Goal: Information Seeking & Learning: Learn about a topic

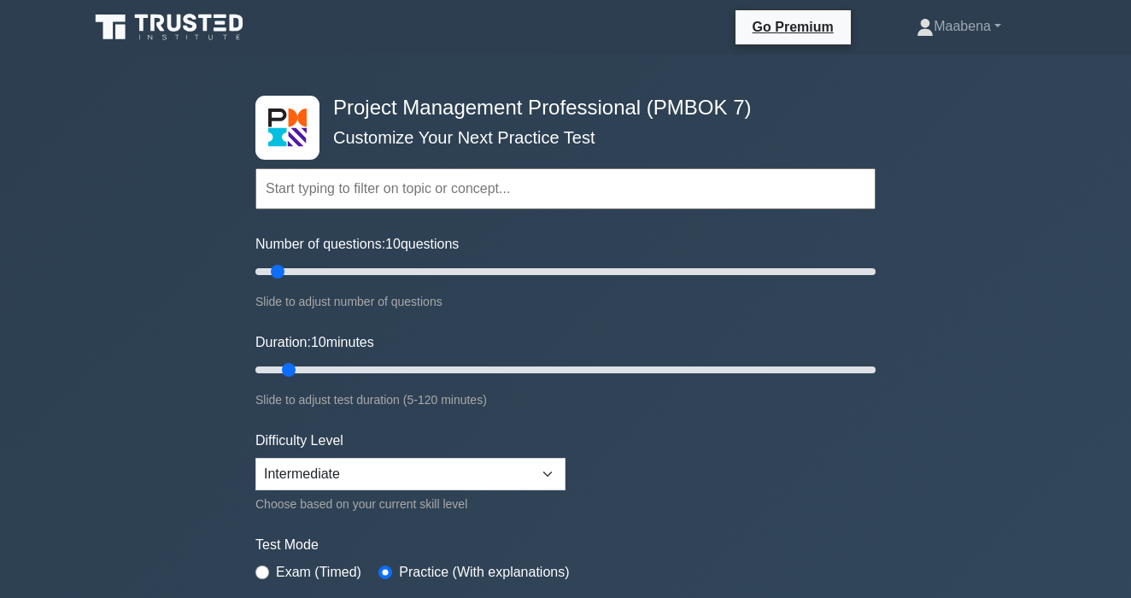
click at [384, 203] on input "text" at bounding box center [565, 188] width 620 height 41
click at [404, 176] on input "text" at bounding box center [565, 188] width 620 height 41
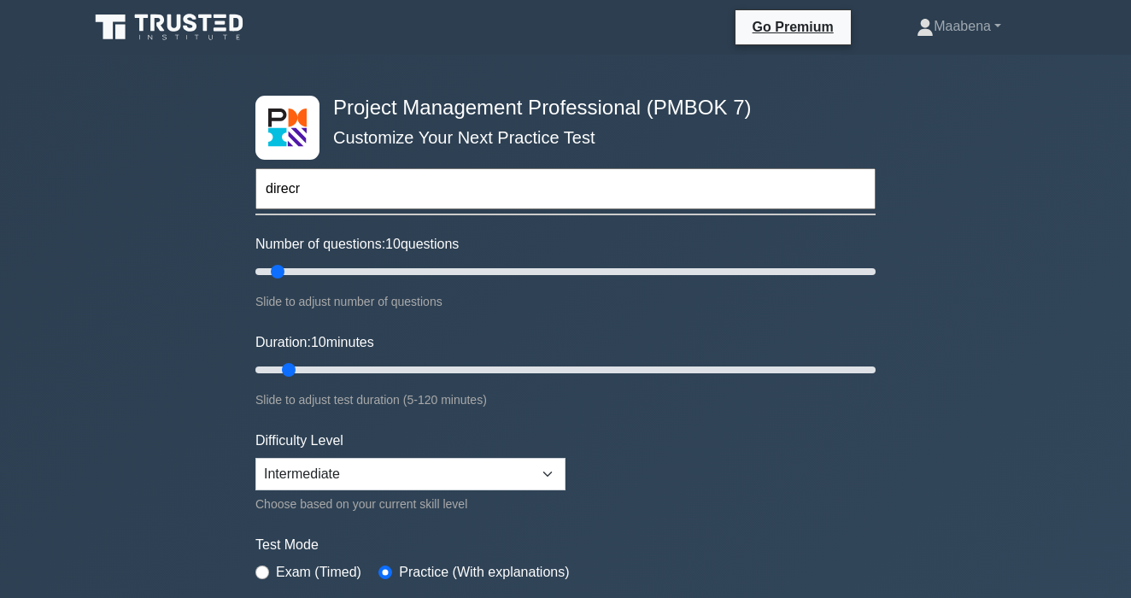
type input "direc"
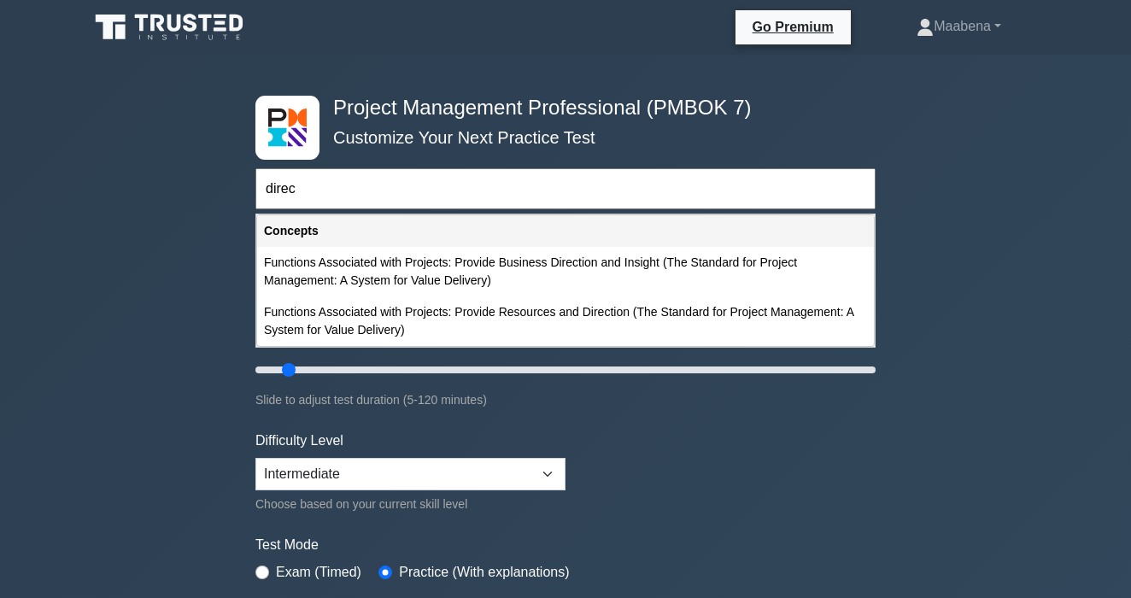
drag, startPoint x: 335, startPoint y: 197, endPoint x: 239, endPoint y: 197, distance: 95.7
click at [239, 197] on div "Project Management Professional (PMBOK 7) Customize Your Next Practice Test dir…" at bounding box center [565, 576] width 1131 height 1042
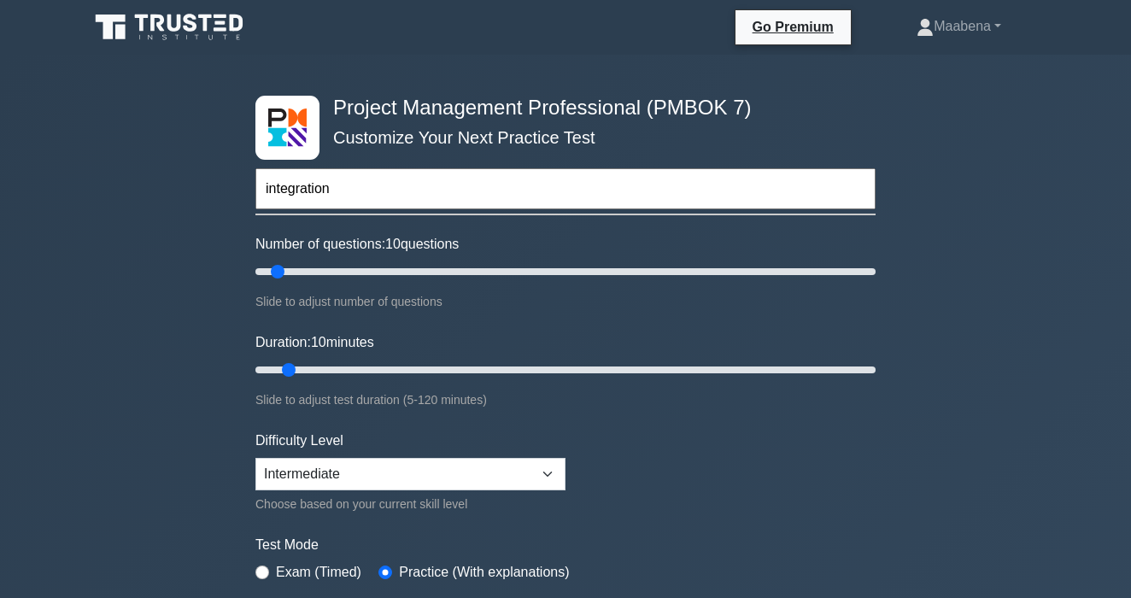
type input "integration"
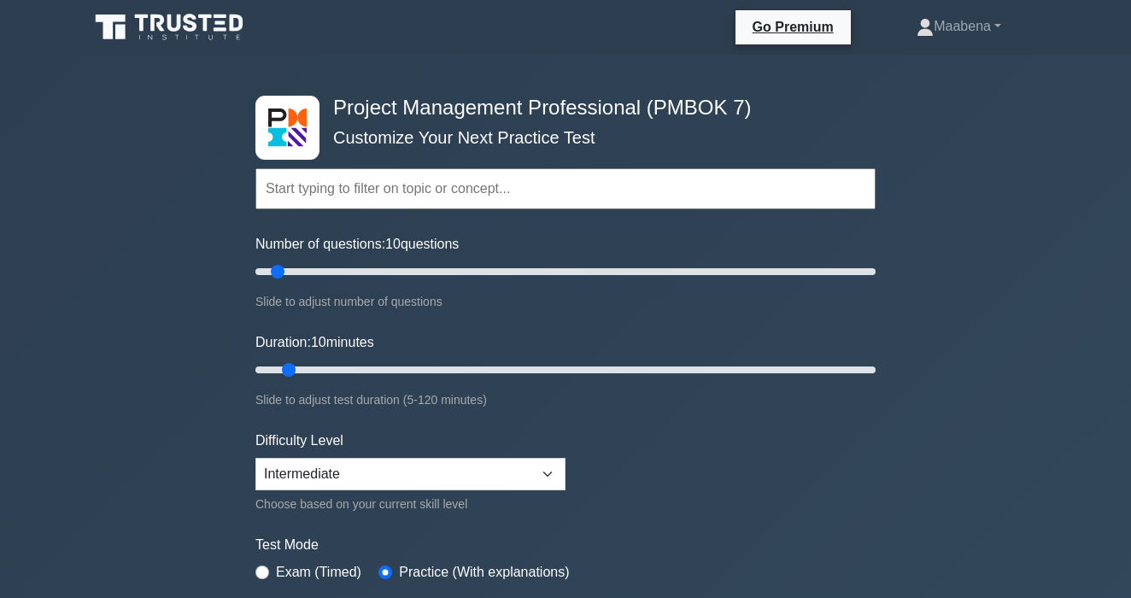
click at [500, 191] on input "text" at bounding box center [565, 188] width 620 height 41
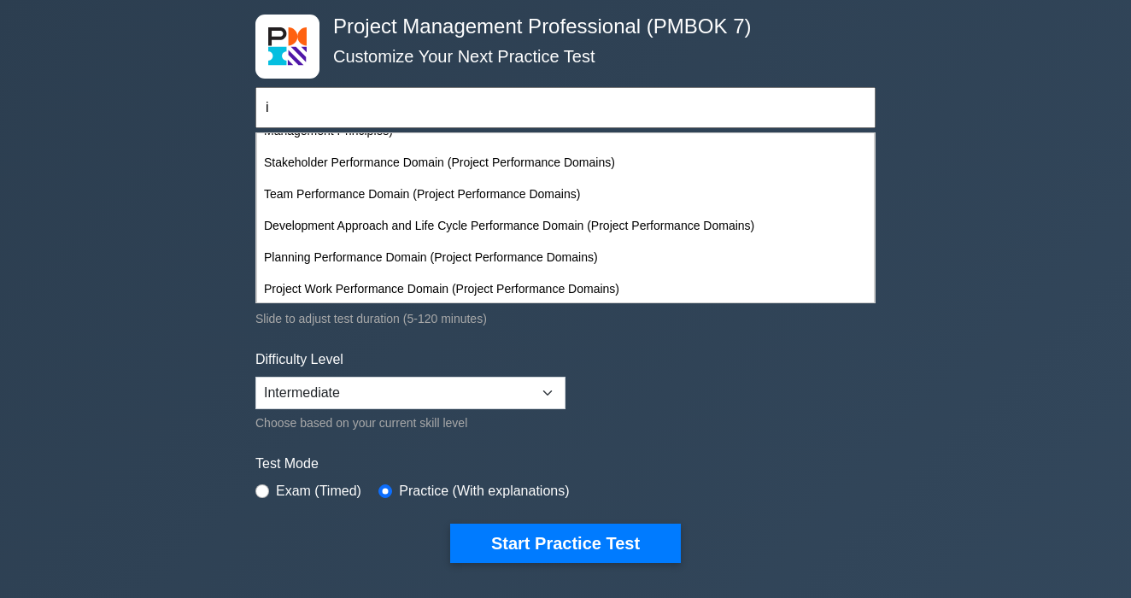
scroll to position [1306, 0]
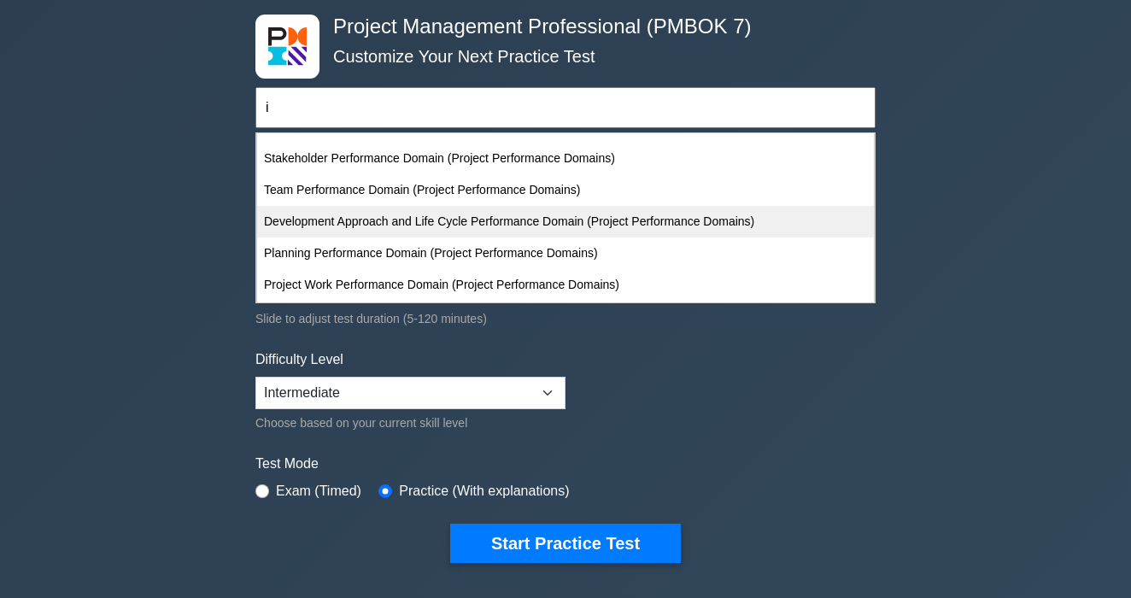
click at [501, 224] on div "Development Approach and Life Cycle Performance Domain (Project Performance Dom…" at bounding box center [565, 222] width 617 height 32
type input "Development Approach and Life Cycle Performance Domain (Project Performance Dom…"
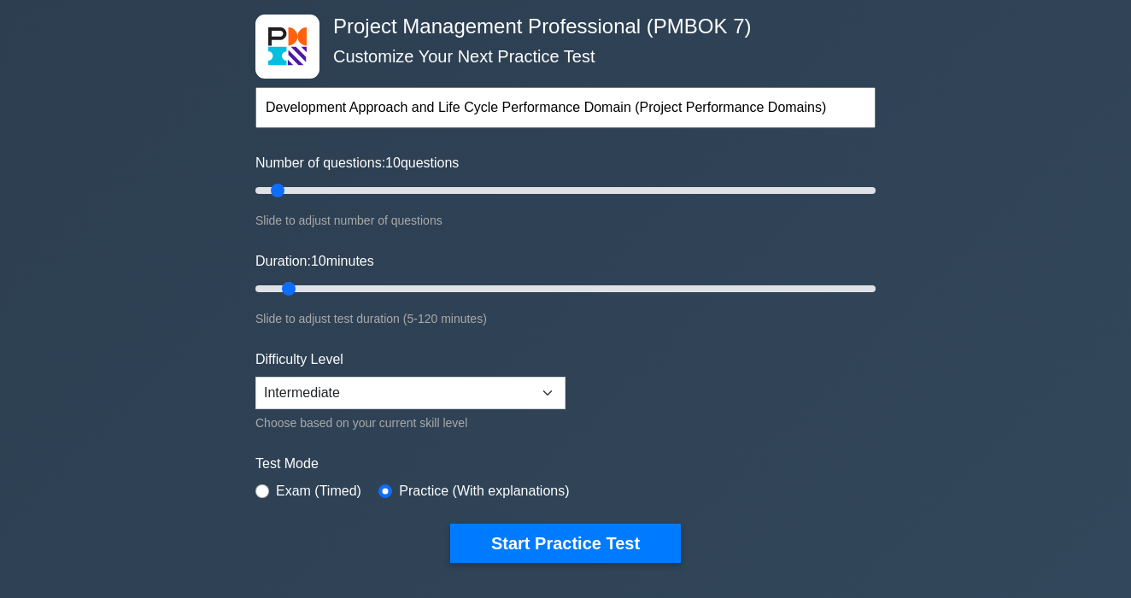
click at [434, 112] on input "Development Approach and Life Cycle Performance Domain (Project Performance Dom…" at bounding box center [565, 107] width 620 height 41
click at [848, 115] on input "Development Approach and Life Cycle Performance Domain (Project Performance Dom…" at bounding box center [565, 107] width 620 height 41
drag, startPoint x: 831, startPoint y: 114, endPoint x: 237, endPoint y: 111, distance: 594.7
click at [237, 111] on div "Project Management Professional (PMBOK 7) Customize Your Next Practice Test Dev…" at bounding box center [565, 495] width 1131 height 1042
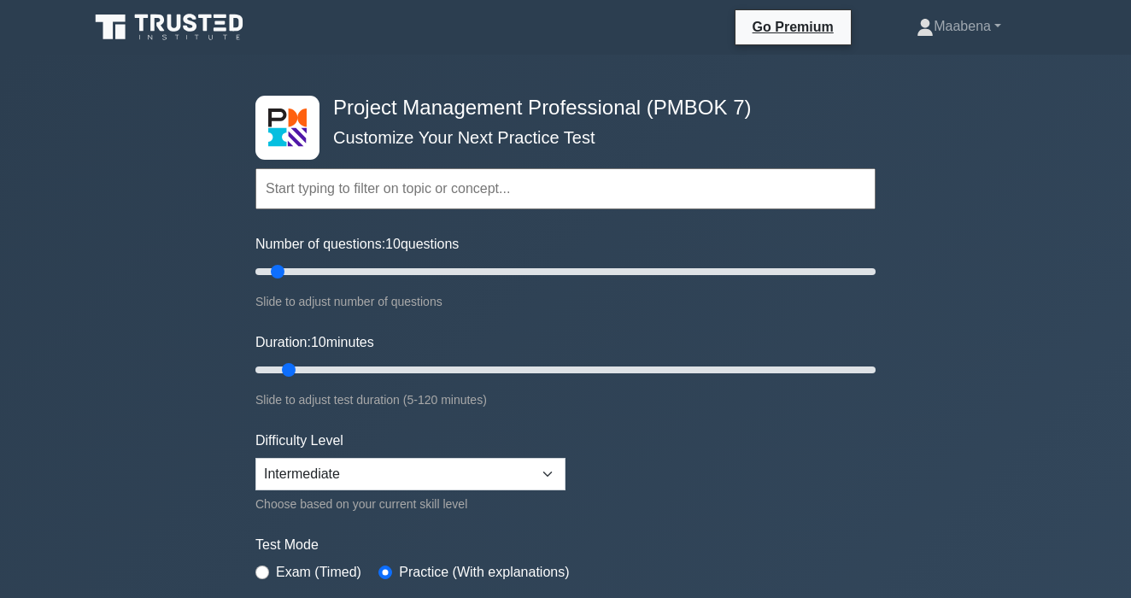
scroll to position [81, 0]
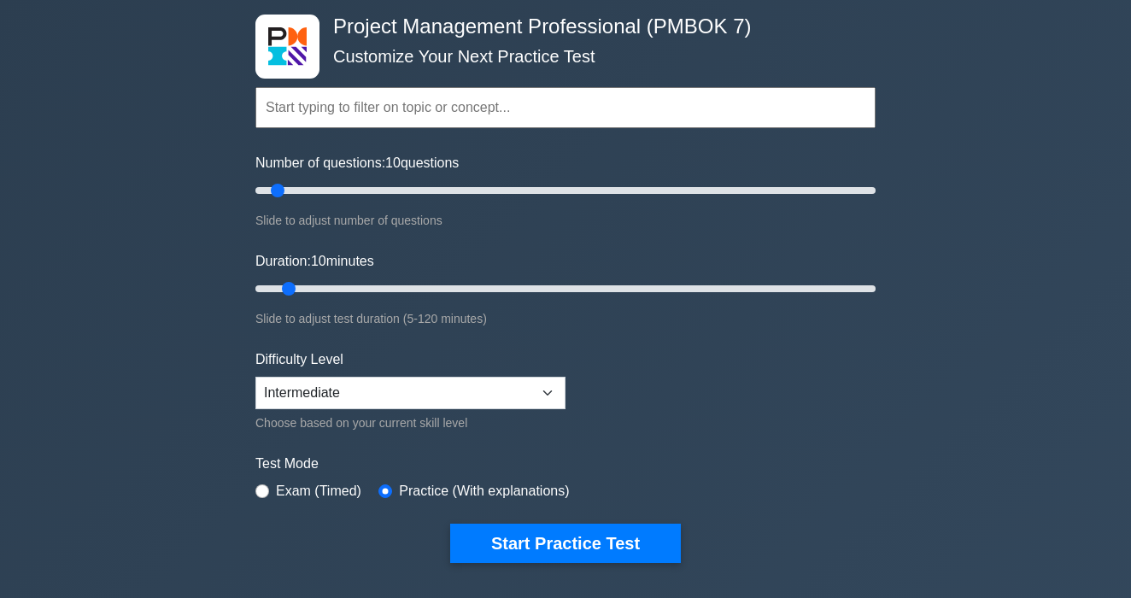
click at [364, 105] on input "text" at bounding box center [565, 107] width 620 height 41
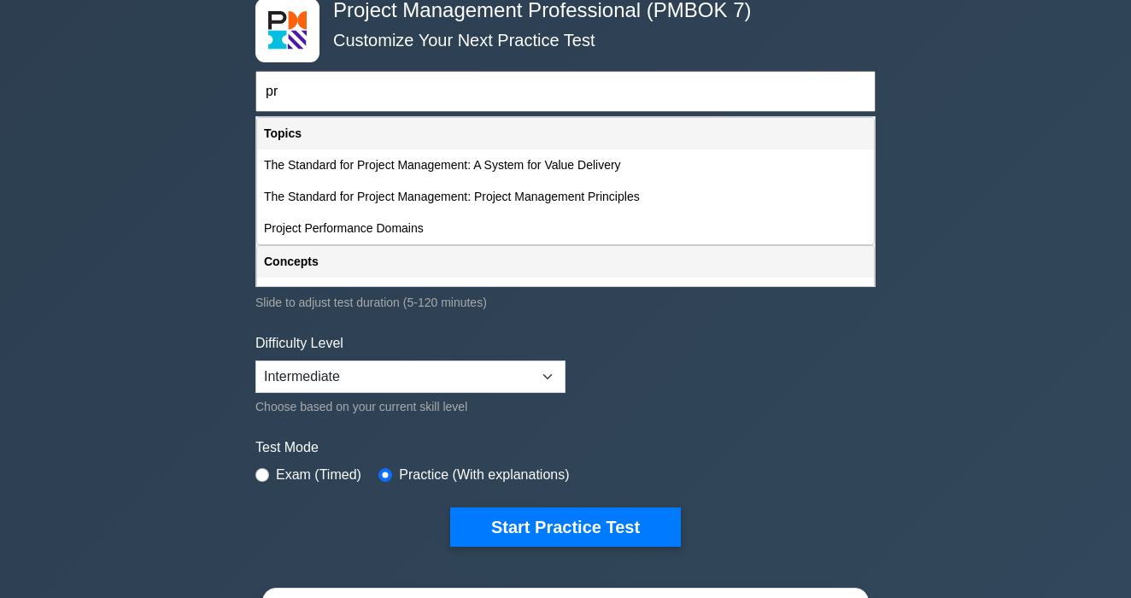
scroll to position [0, 0]
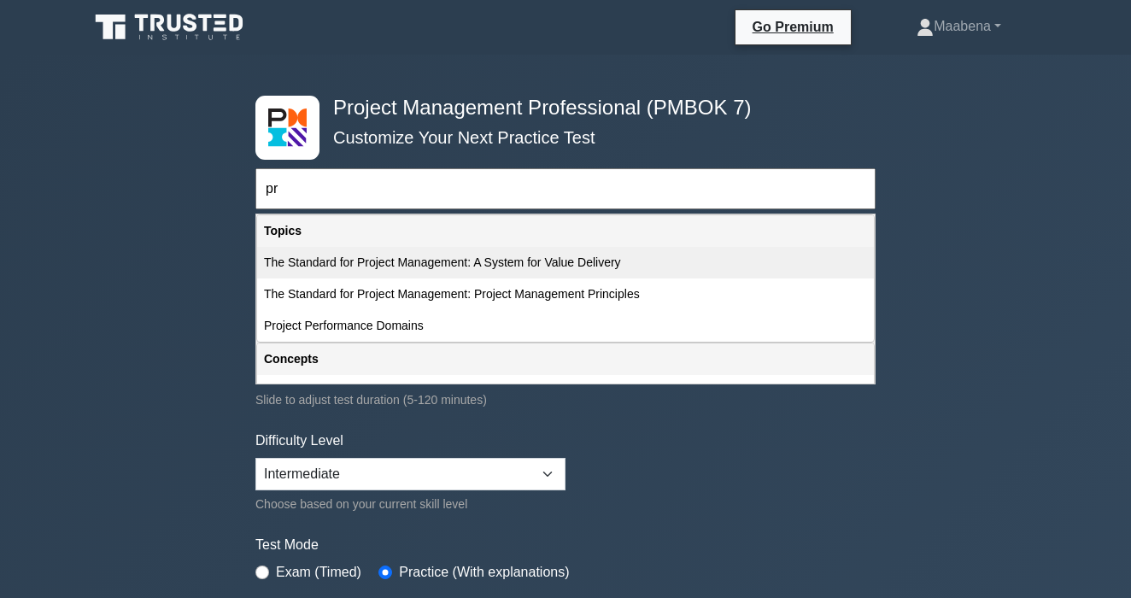
click at [479, 255] on div "The Standard for Project Management: A System for Value Delivery" at bounding box center [565, 263] width 617 height 32
type input "The Standard for Project Management: A System for Value Delivery"
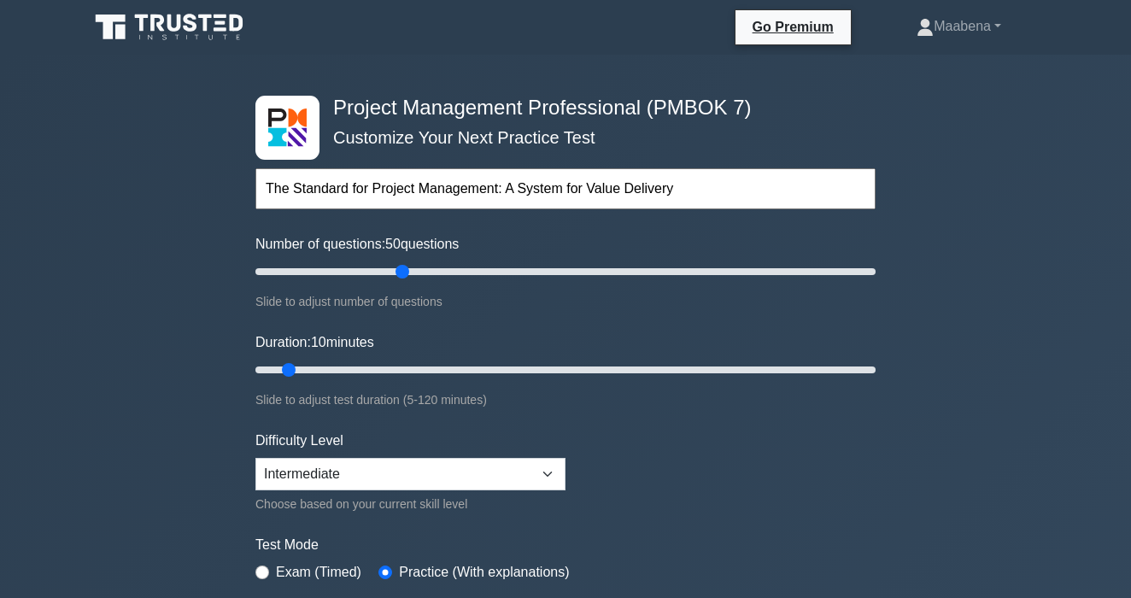
drag, startPoint x: 279, startPoint y: 273, endPoint x: 402, endPoint y: 277, distance: 122.3
type input "50"
click at [402, 277] on input "Number of questions: 50 questions" at bounding box center [565, 271] width 620 height 21
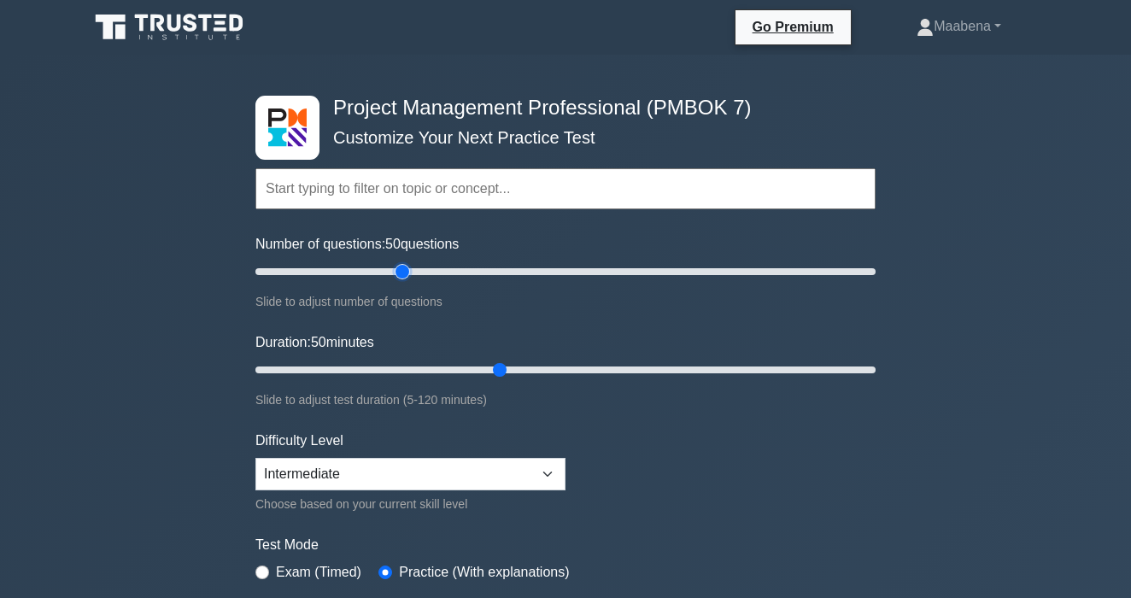
drag, startPoint x: 287, startPoint y: 369, endPoint x: 504, endPoint y: 373, distance: 217.1
type input "50"
click at [504, 373] on input "Duration: 50 minutes" at bounding box center [565, 370] width 620 height 21
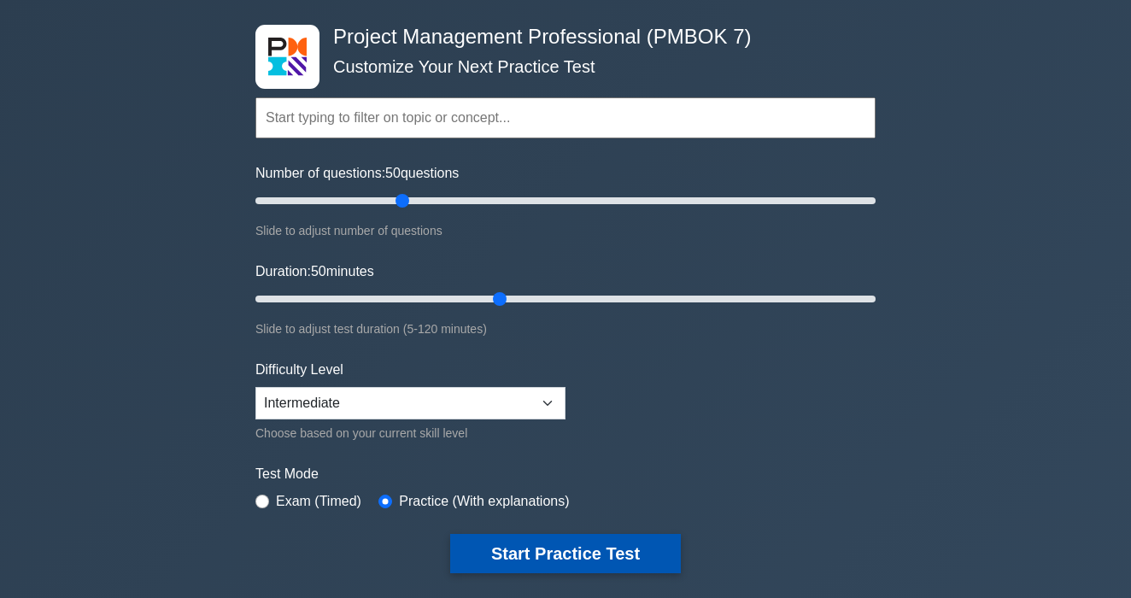
click at [488, 558] on button "Start Practice Test" at bounding box center [565, 553] width 231 height 39
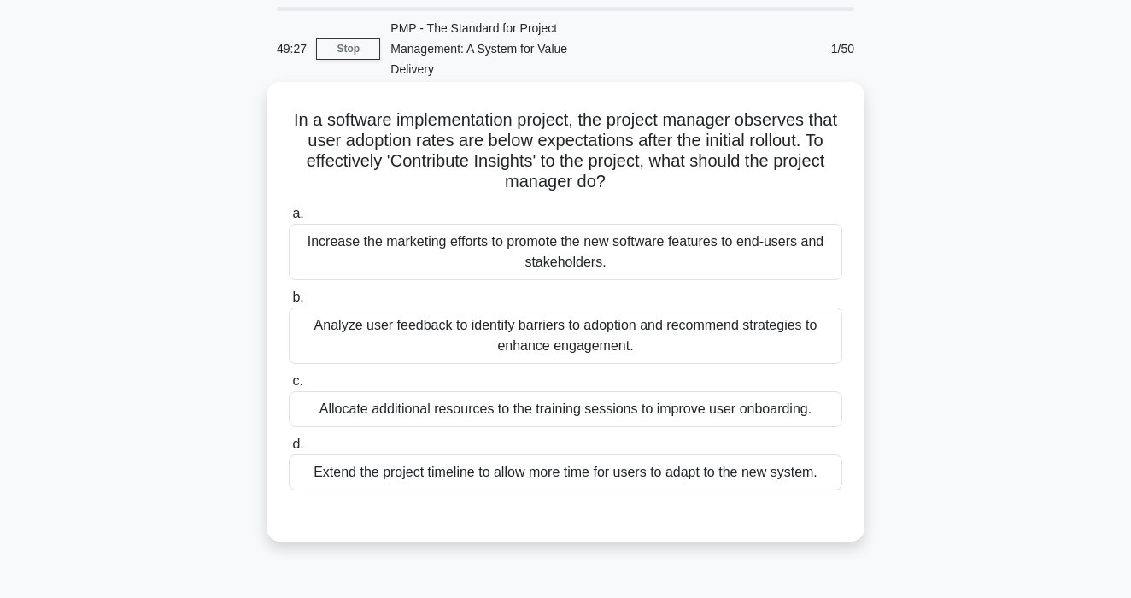
scroll to position [57, 0]
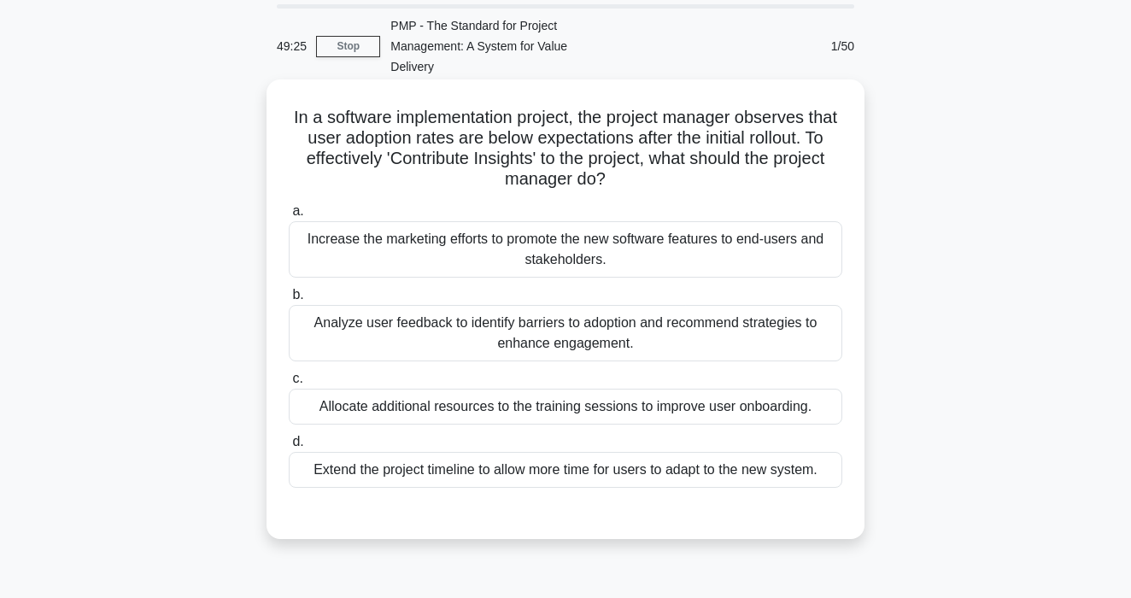
click at [416, 342] on div "Analyze user feedback to identify barriers to adoption and recommend strategies…" at bounding box center [566, 333] width 554 height 56
click at [289, 301] on input "b. Analyze user feedback to identify barriers to adoption and recommend strateg…" at bounding box center [289, 295] width 0 height 11
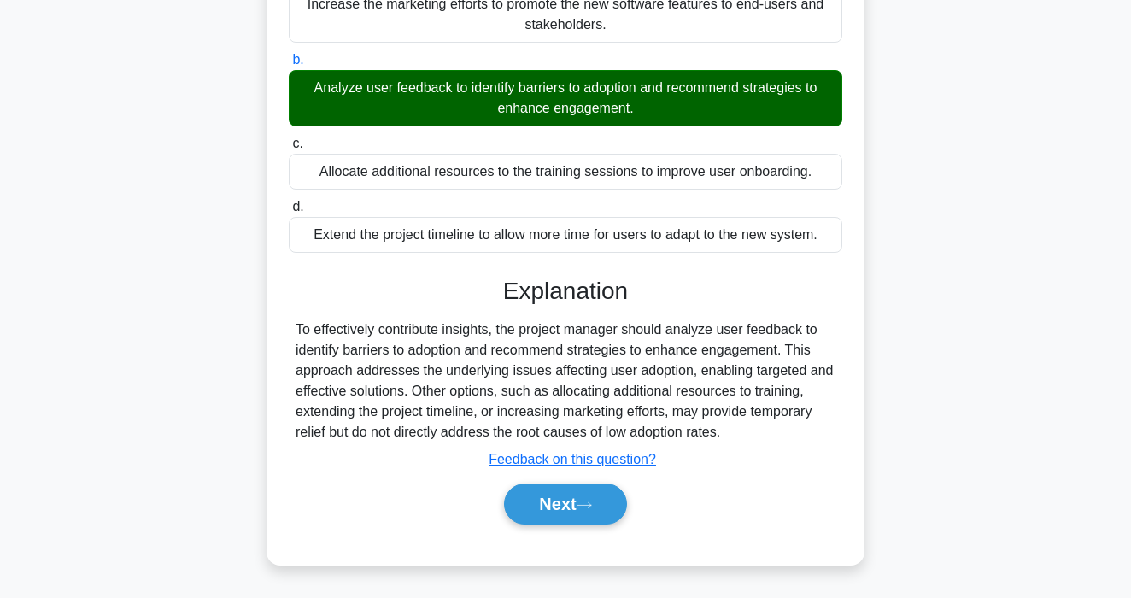
scroll to position [304, 0]
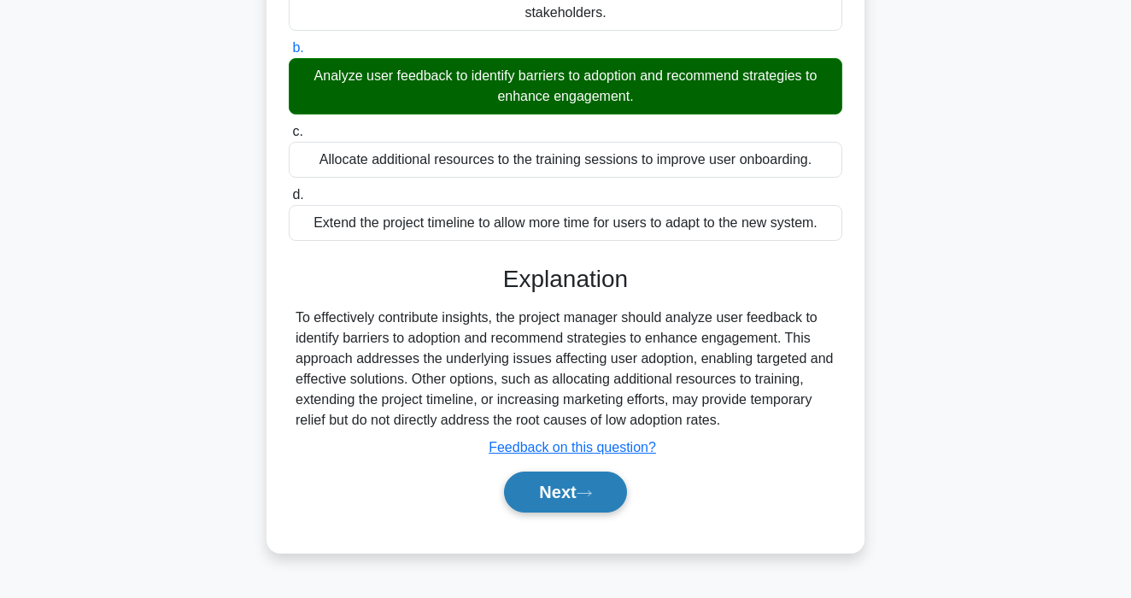
click at [531, 491] on button "Next" at bounding box center [565, 492] width 122 height 41
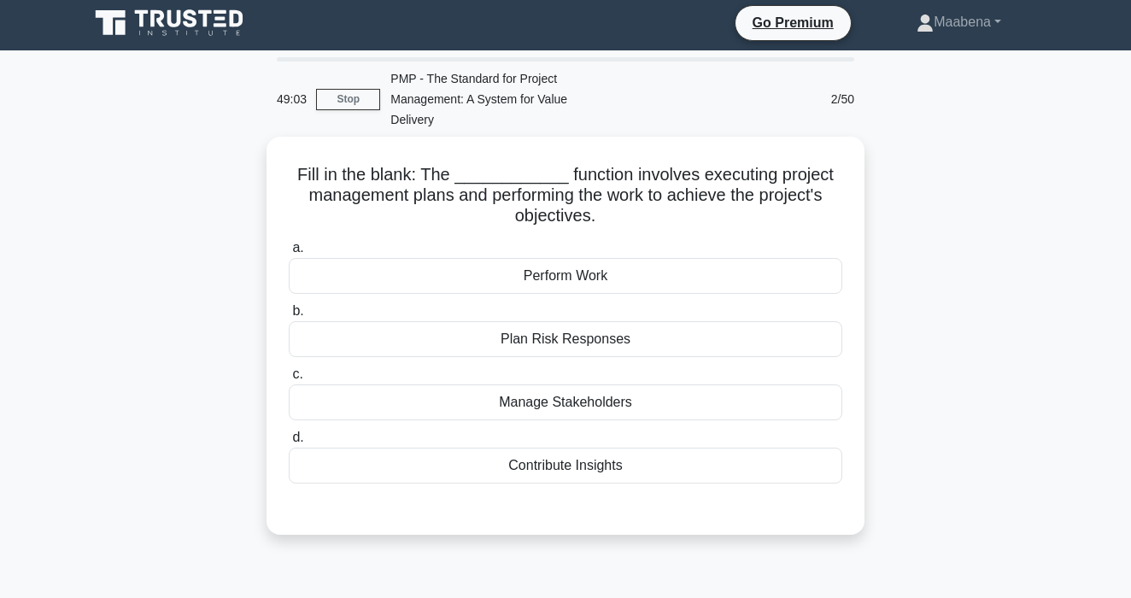
scroll to position [3, 0]
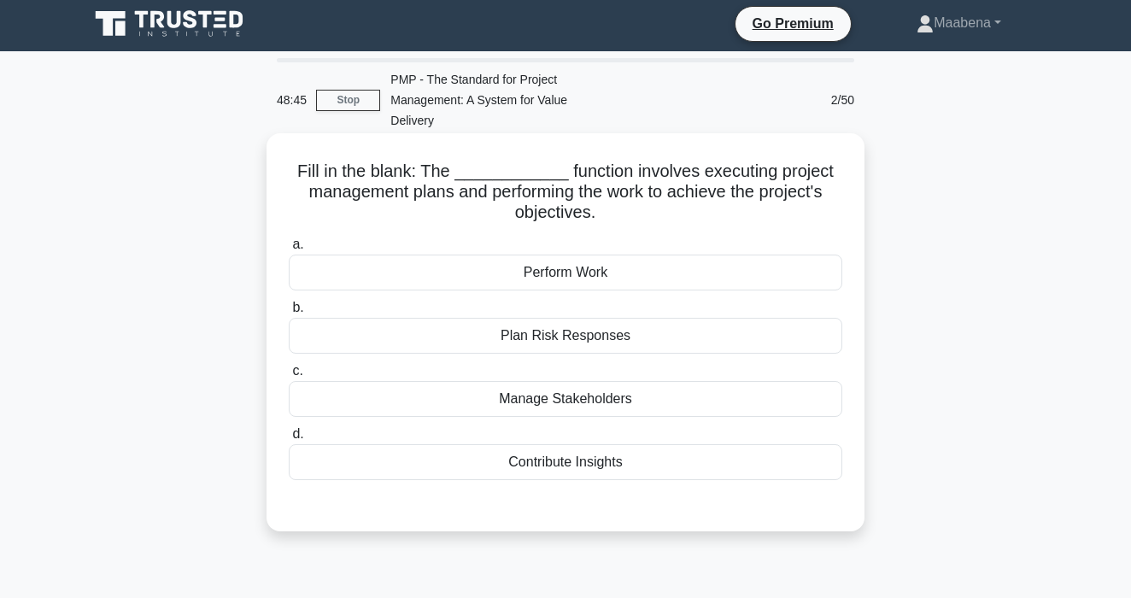
click at [577, 266] on div "Perform Work" at bounding box center [566, 273] width 554 height 36
click at [289, 250] on input "a. Perform Work" at bounding box center [289, 244] width 0 height 11
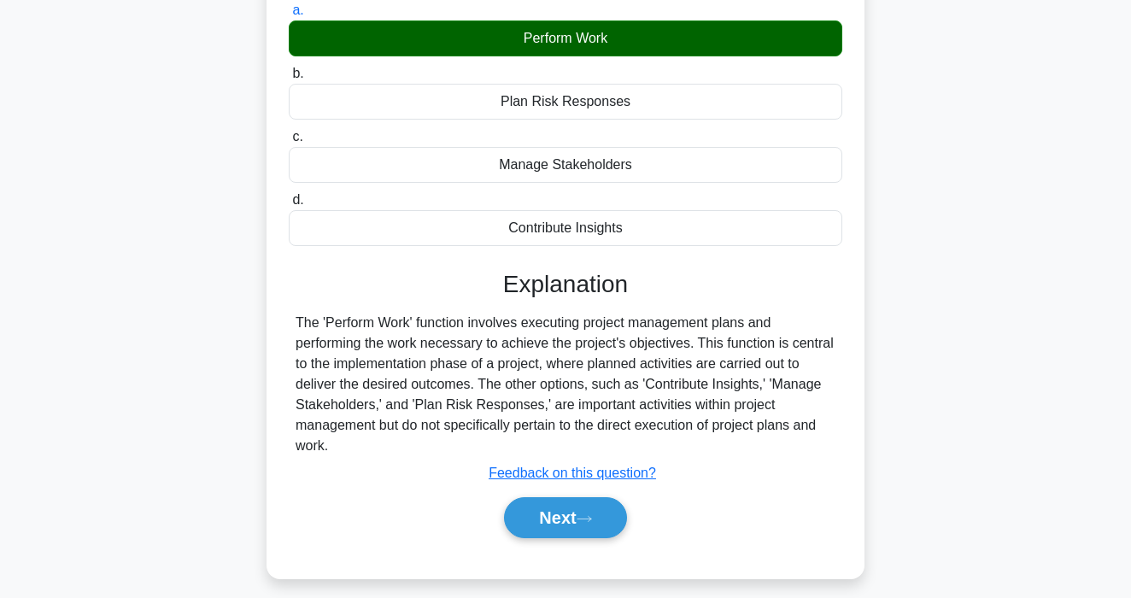
scroll to position [325, 0]
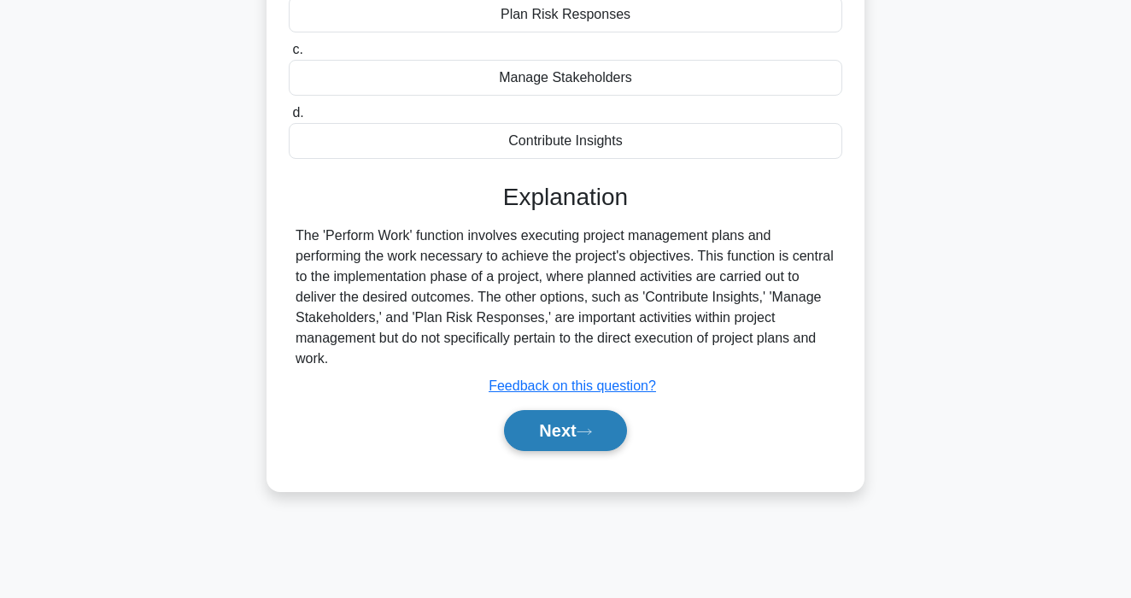
click at [570, 442] on button "Next" at bounding box center [565, 430] width 122 height 41
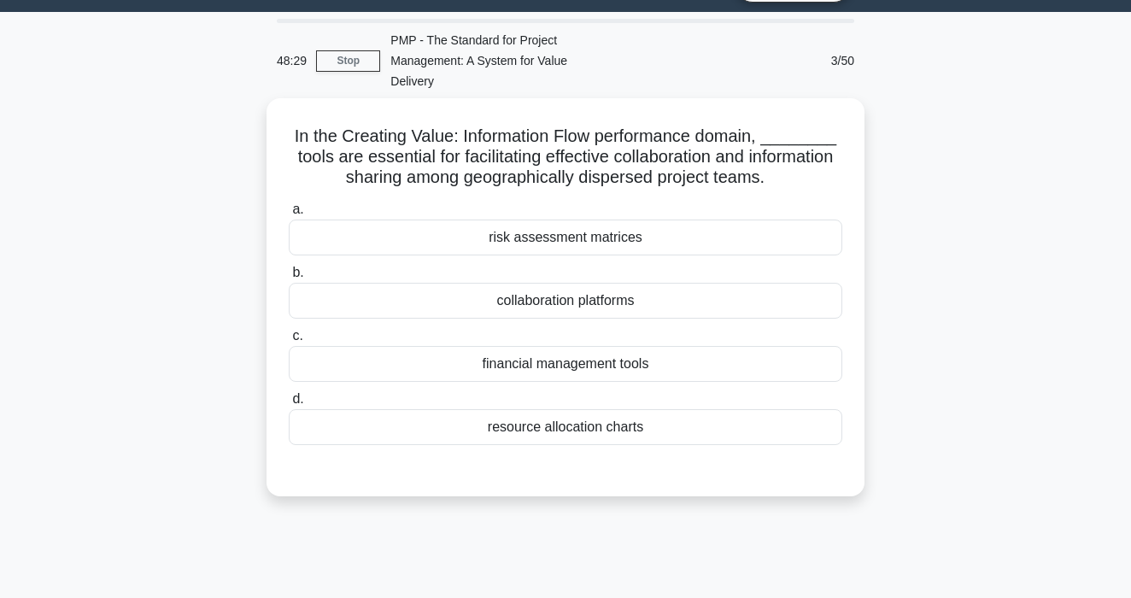
scroll to position [41, 0]
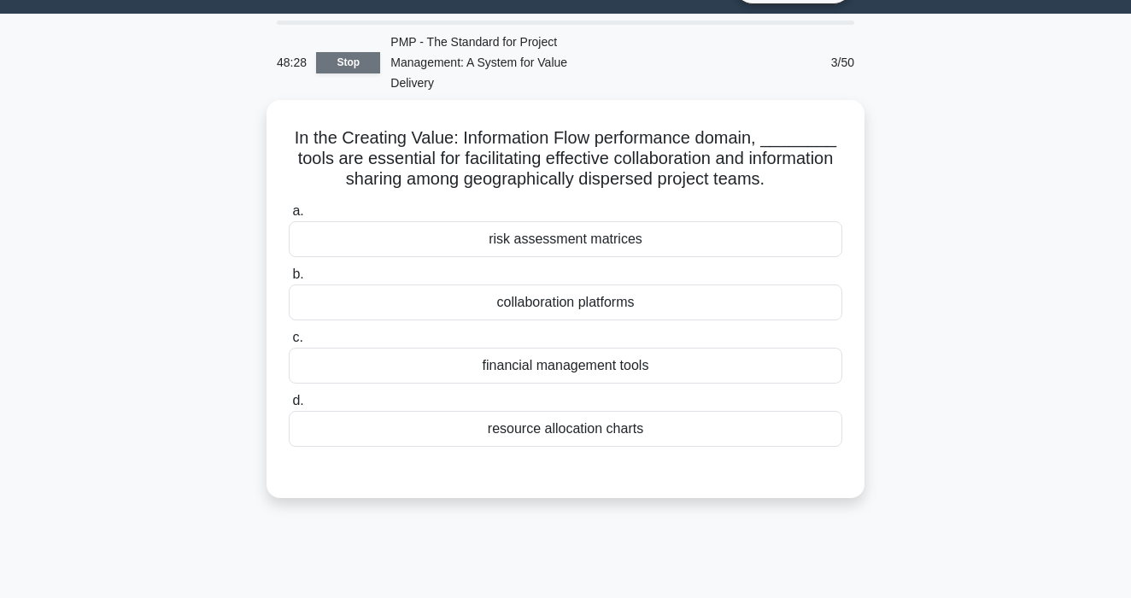
click at [353, 55] on link "Stop" at bounding box center [348, 62] width 64 height 21
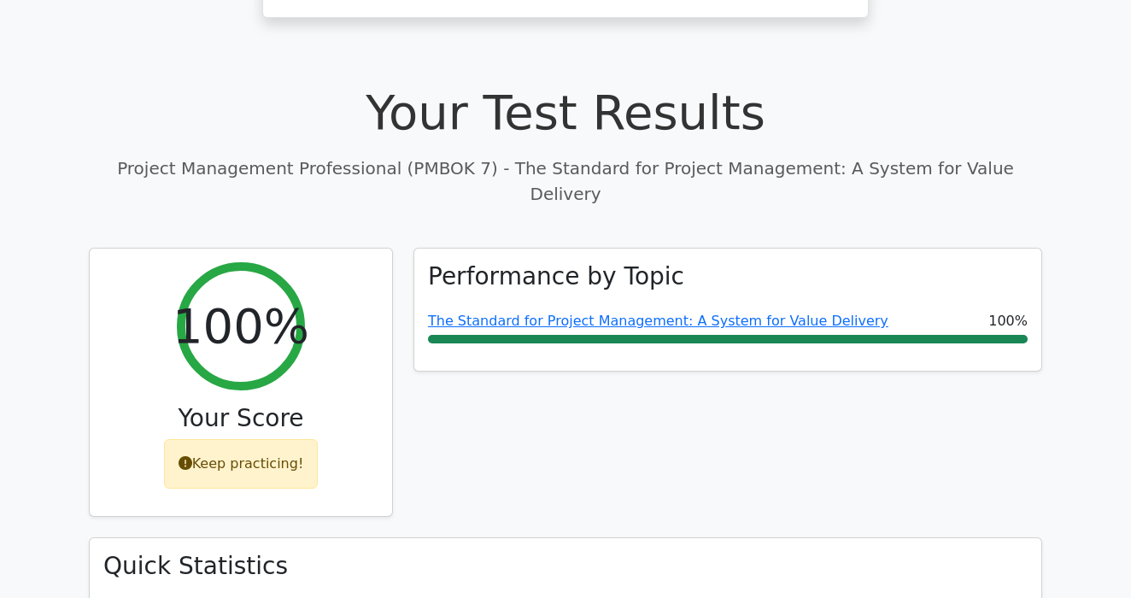
scroll to position [603, 0]
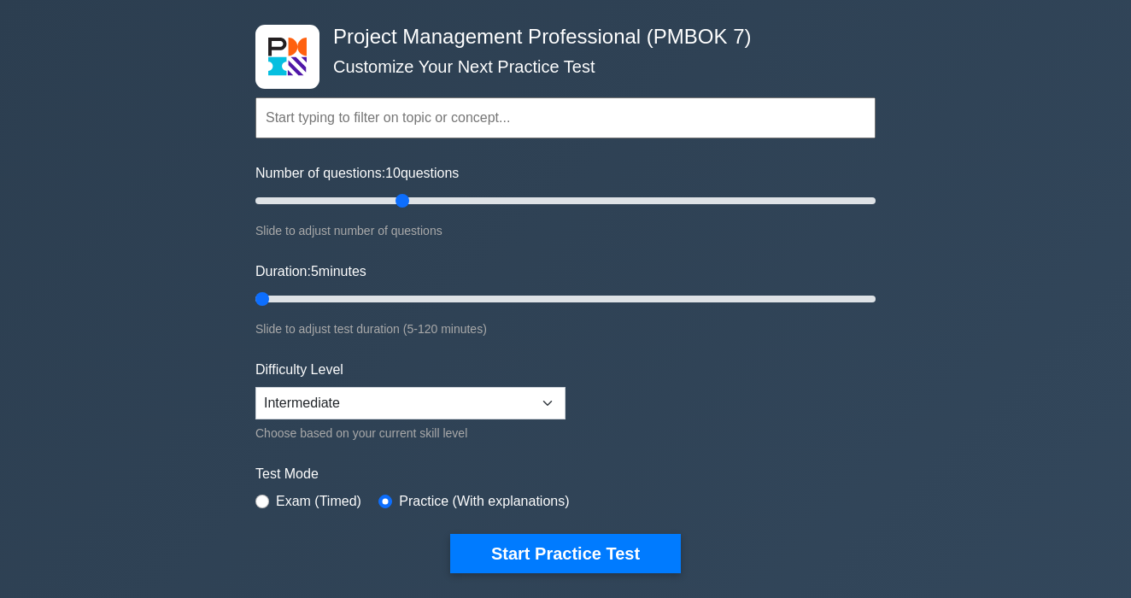
drag, startPoint x: 498, startPoint y: 302, endPoint x: 237, endPoint y: 292, distance: 261.6
click at [255, 292] on input "Duration: 5 minutes" at bounding box center [565, 299] width 620 height 21
drag, startPoint x: 267, startPoint y: 296, endPoint x: 1030, endPoint y: 306, distance: 762.2
type input "120"
click at [876, 306] on input "Duration: 120 minutes" at bounding box center [565, 299] width 620 height 21
